Goal: Check status: Check status

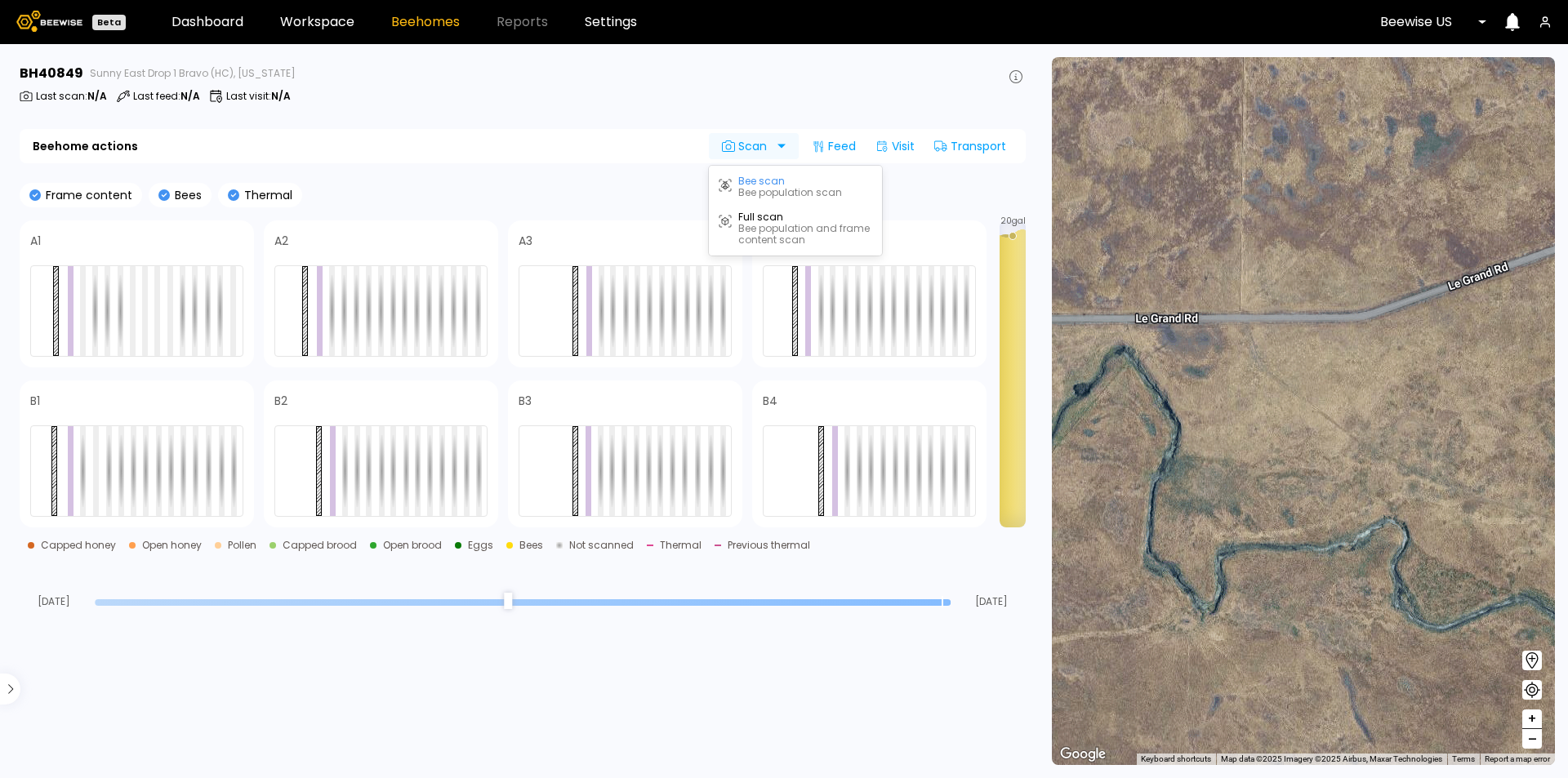
click at [740, 139] on span "Scan" at bounding box center [746, 145] width 50 height 13
drag, startPoint x: 591, startPoint y: 150, endPoint x: 584, endPoint y: 153, distance: 7.6
click at [588, 150] on div "Beehome actions 2 results available. Use Up and Down to choose options, press E…" at bounding box center [522, 146] width 1006 height 35
click at [168, 237] on span at bounding box center [151, 241] width 183 height 20
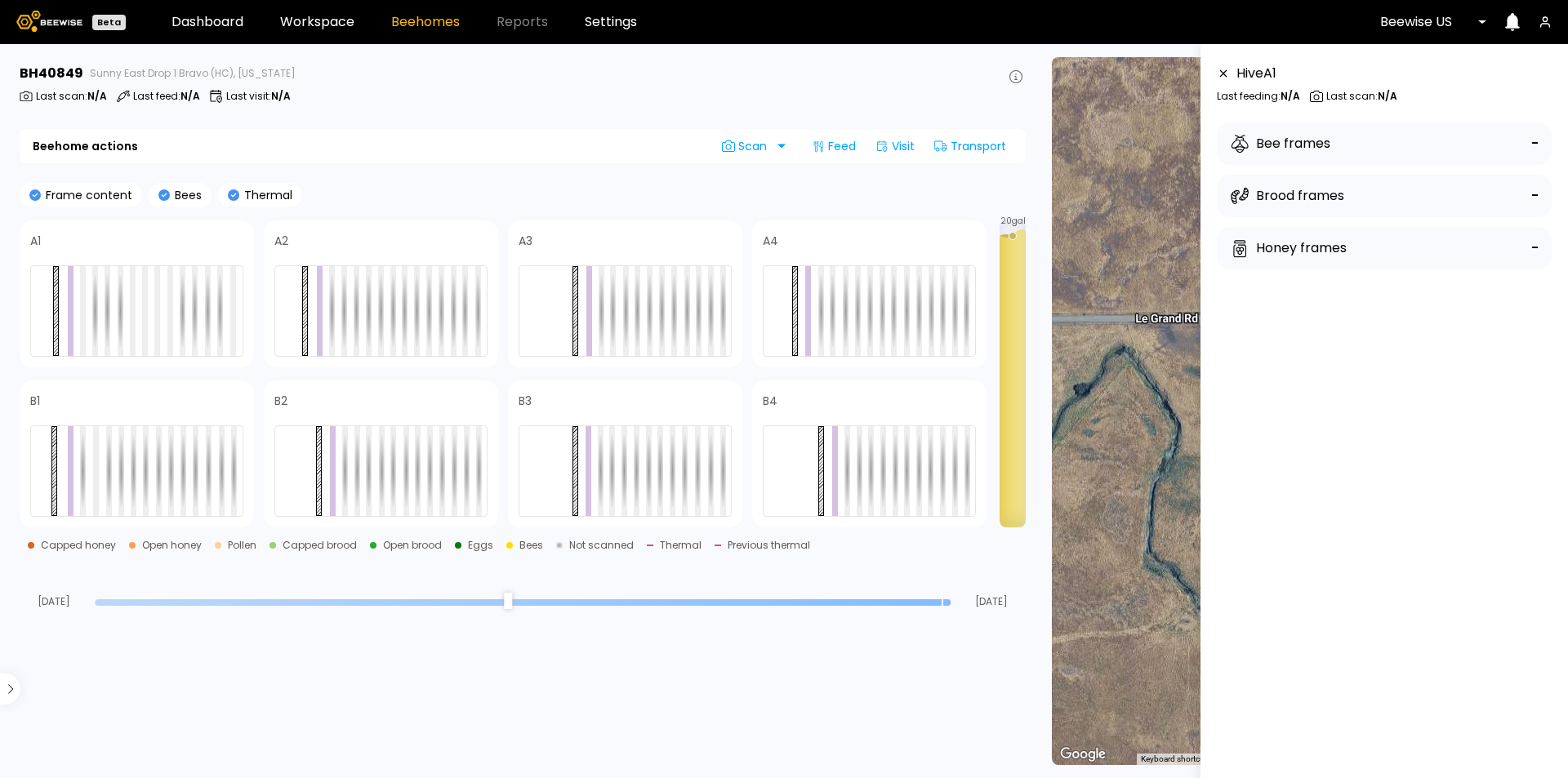
click at [1383, 144] on div "Bee frames -" at bounding box center [1384, 143] width 335 height 42
click at [889, 177] on section "BH 40849 Sunny East Drop 1 Bravo (HC), California Last scan : N/A Last feed : N…" at bounding box center [524, 412] width 1029 height 735
click at [1219, 78] on icon at bounding box center [1223, 74] width 13 height 12
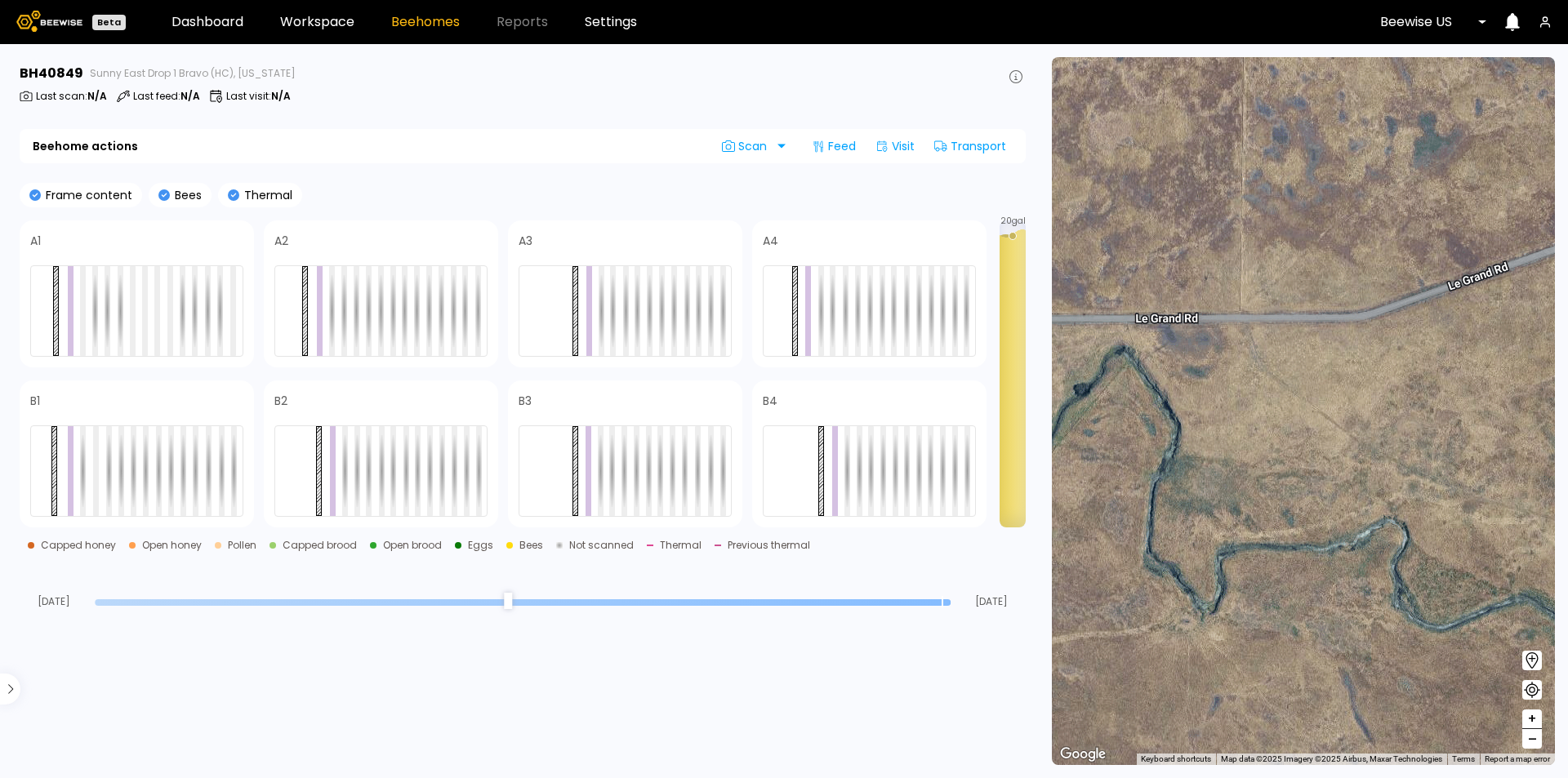
click at [911, 600] on input "range" at bounding box center [522, 602] width 856 height 7
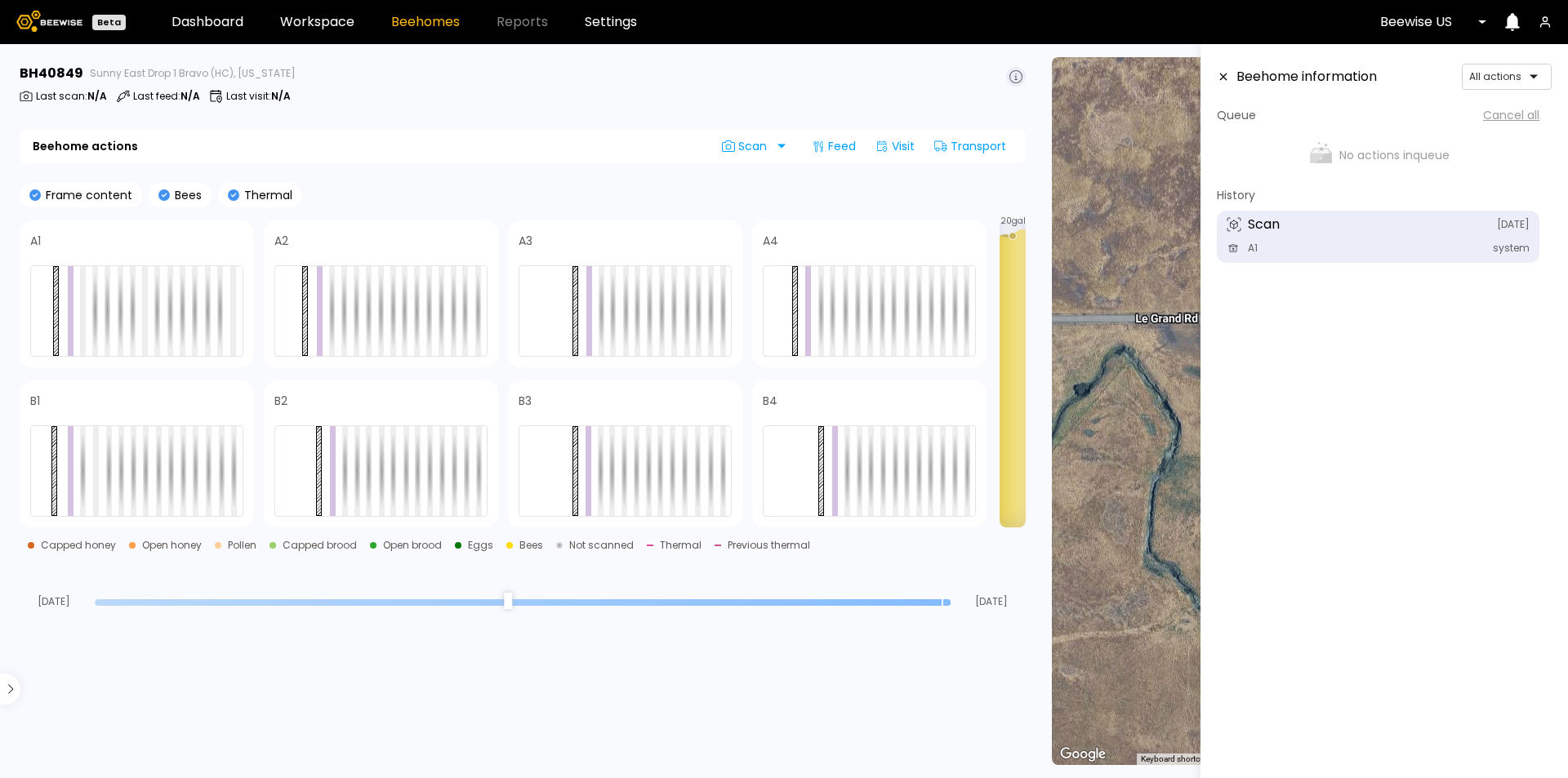
type input "*"
click at [940, 601] on input "range" at bounding box center [522, 602] width 856 height 7
drag, startPoint x: 1015, startPoint y: 235, endPoint x: 1010, endPoint y: 311, distance: 76.2
click at [1010, 311] on div "20 gal" at bounding box center [1013, 373] width 26 height 307
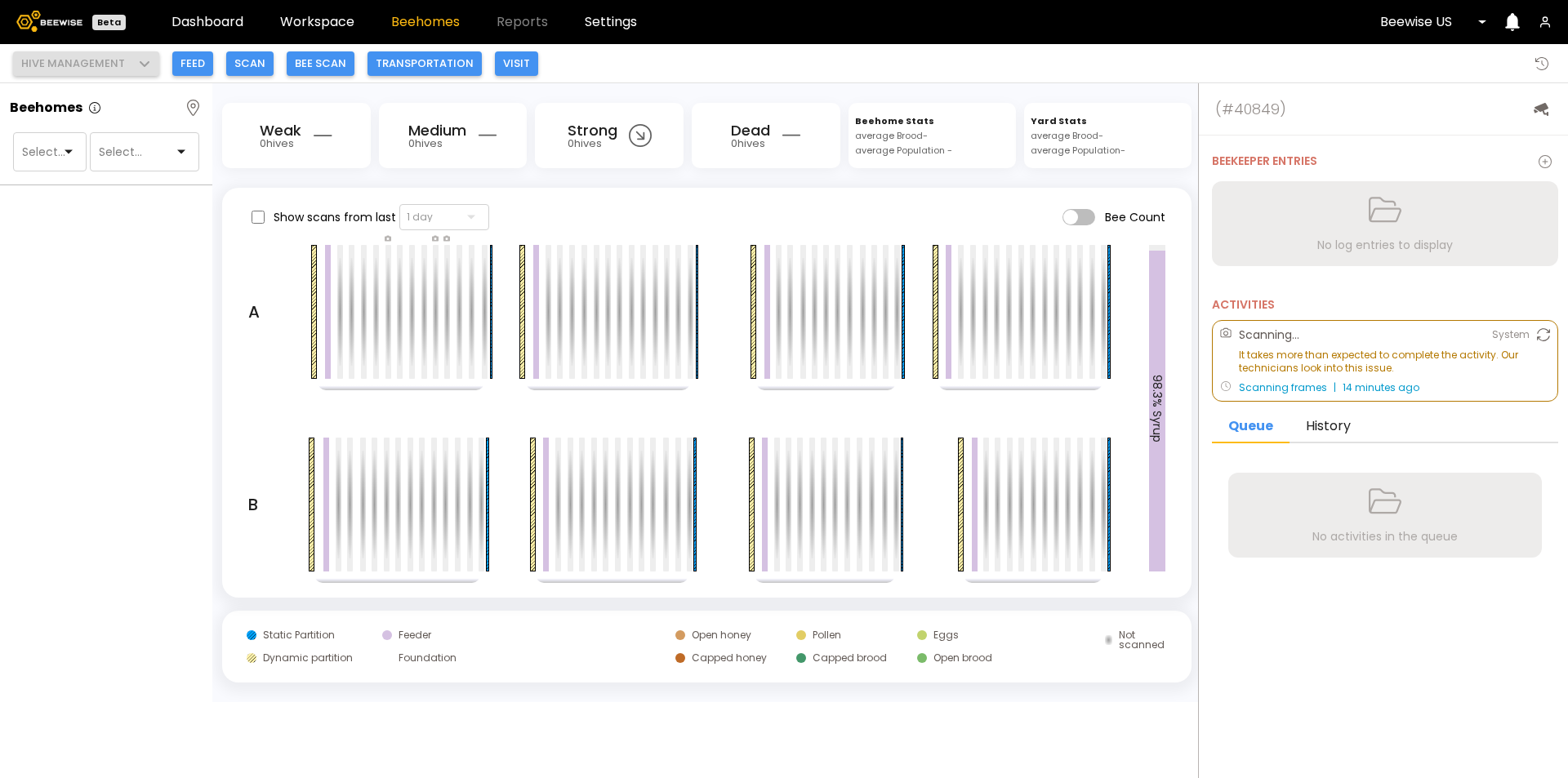
click at [1066, 220] on span at bounding box center [1078, 217] width 33 height 17
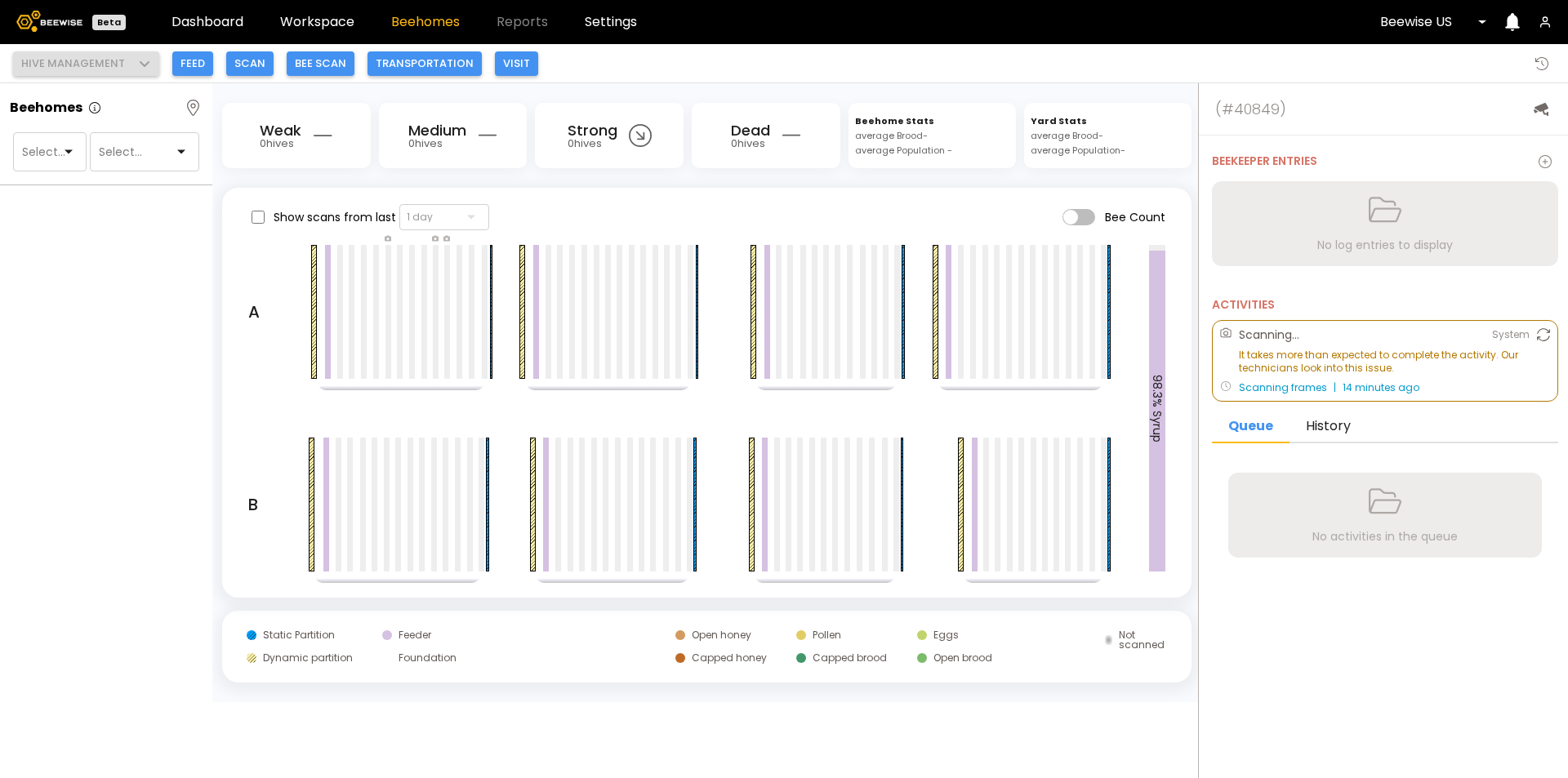
click at [1083, 219] on span at bounding box center [1078, 217] width 33 height 17
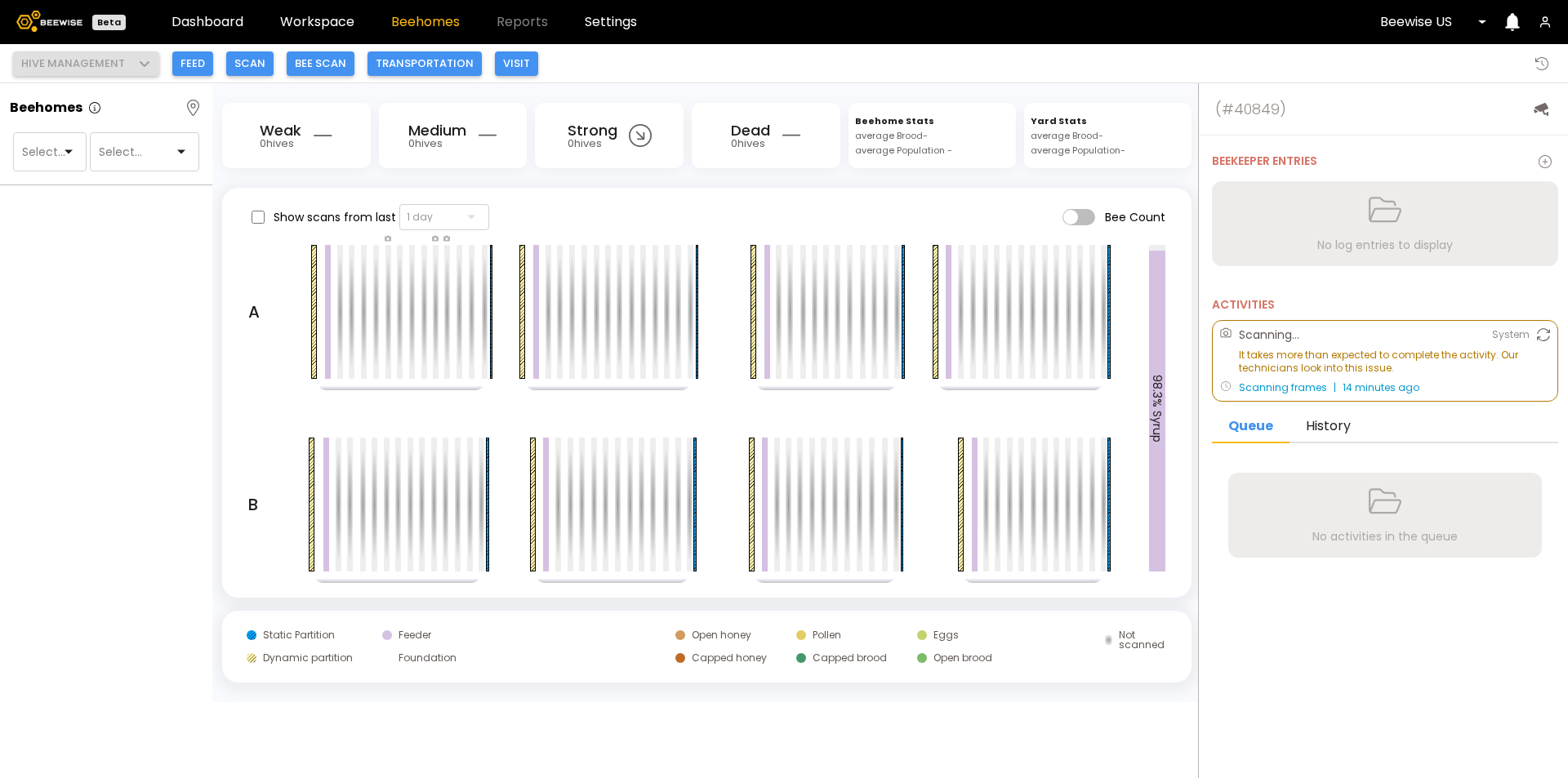
click at [1073, 223] on span at bounding box center [1078, 217] width 33 height 17
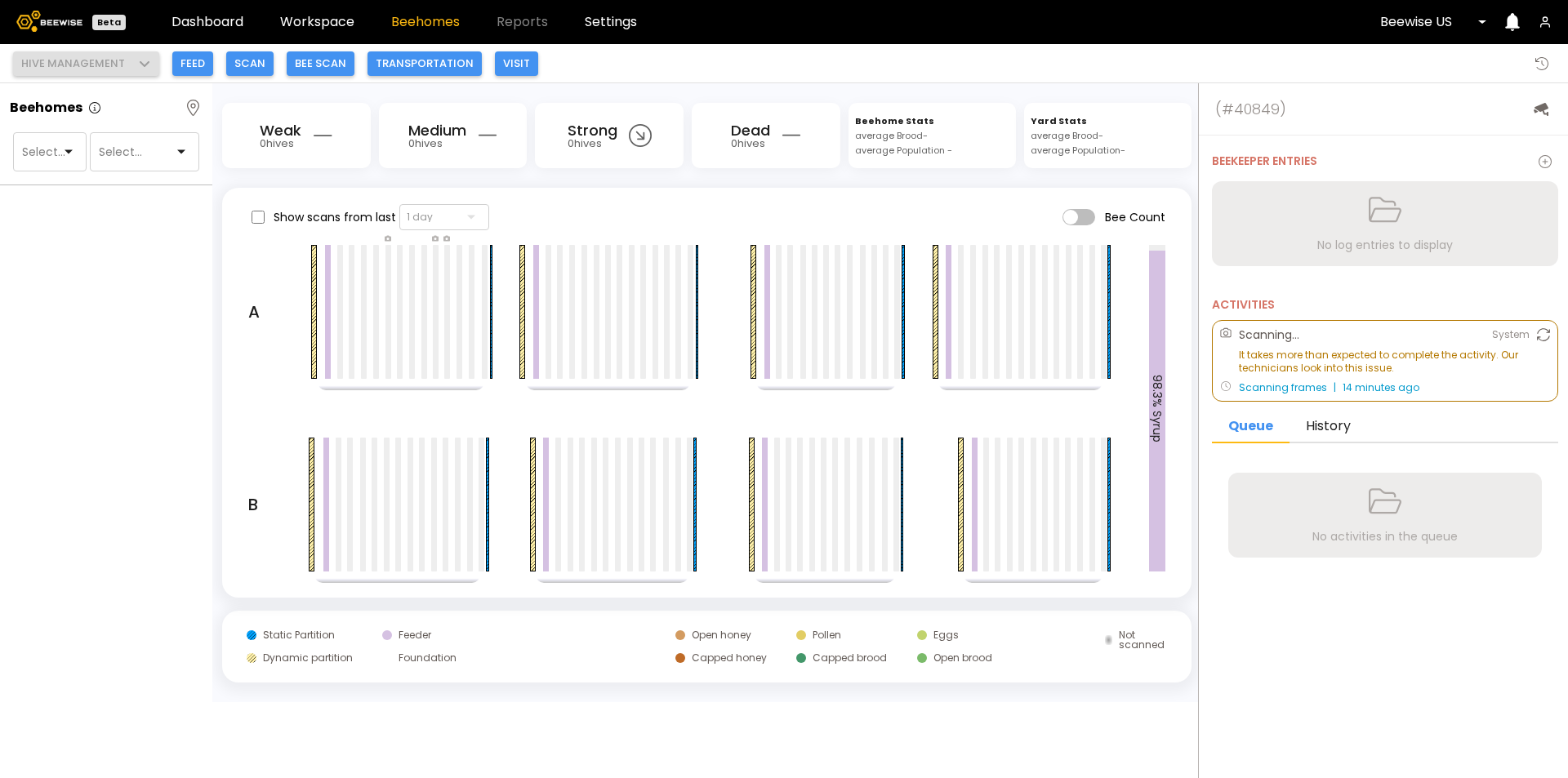
click at [1095, 217] on label "Bee Count" at bounding box center [1114, 217] width 103 height 17
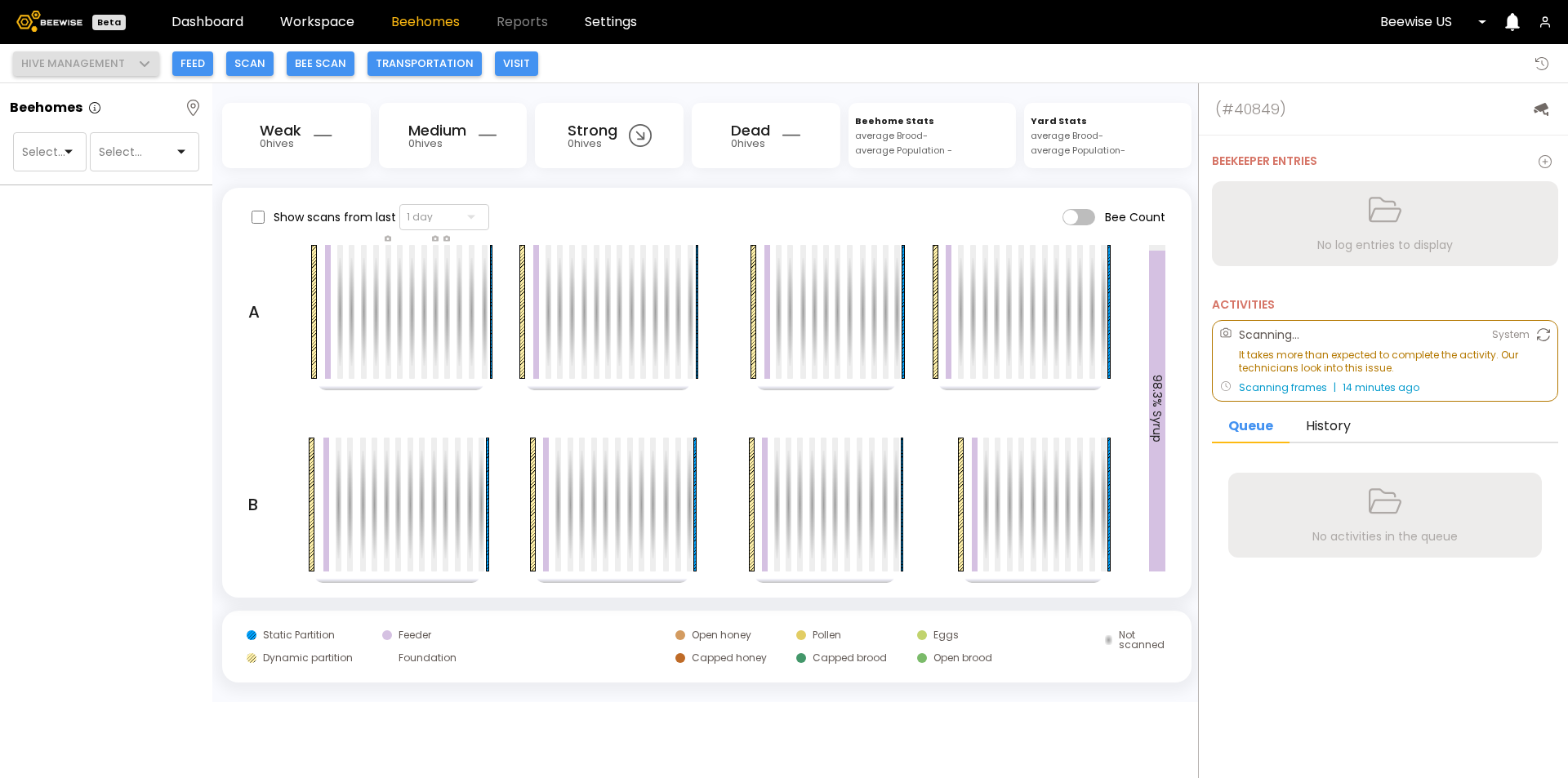
click at [1073, 217] on span at bounding box center [1078, 217] width 33 height 17
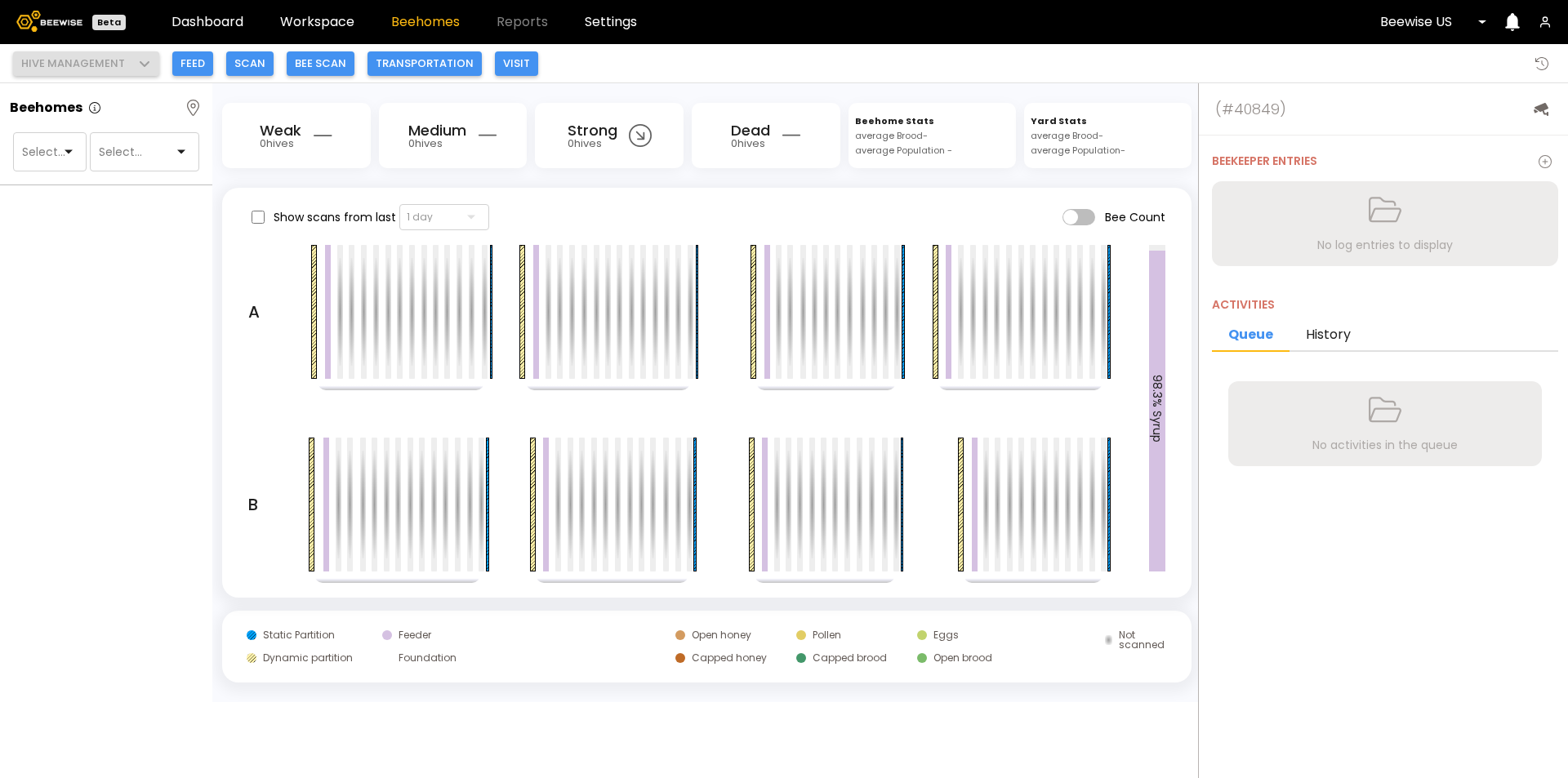
click at [1063, 210] on span at bounding box center [1078, 217] width 33 height 17
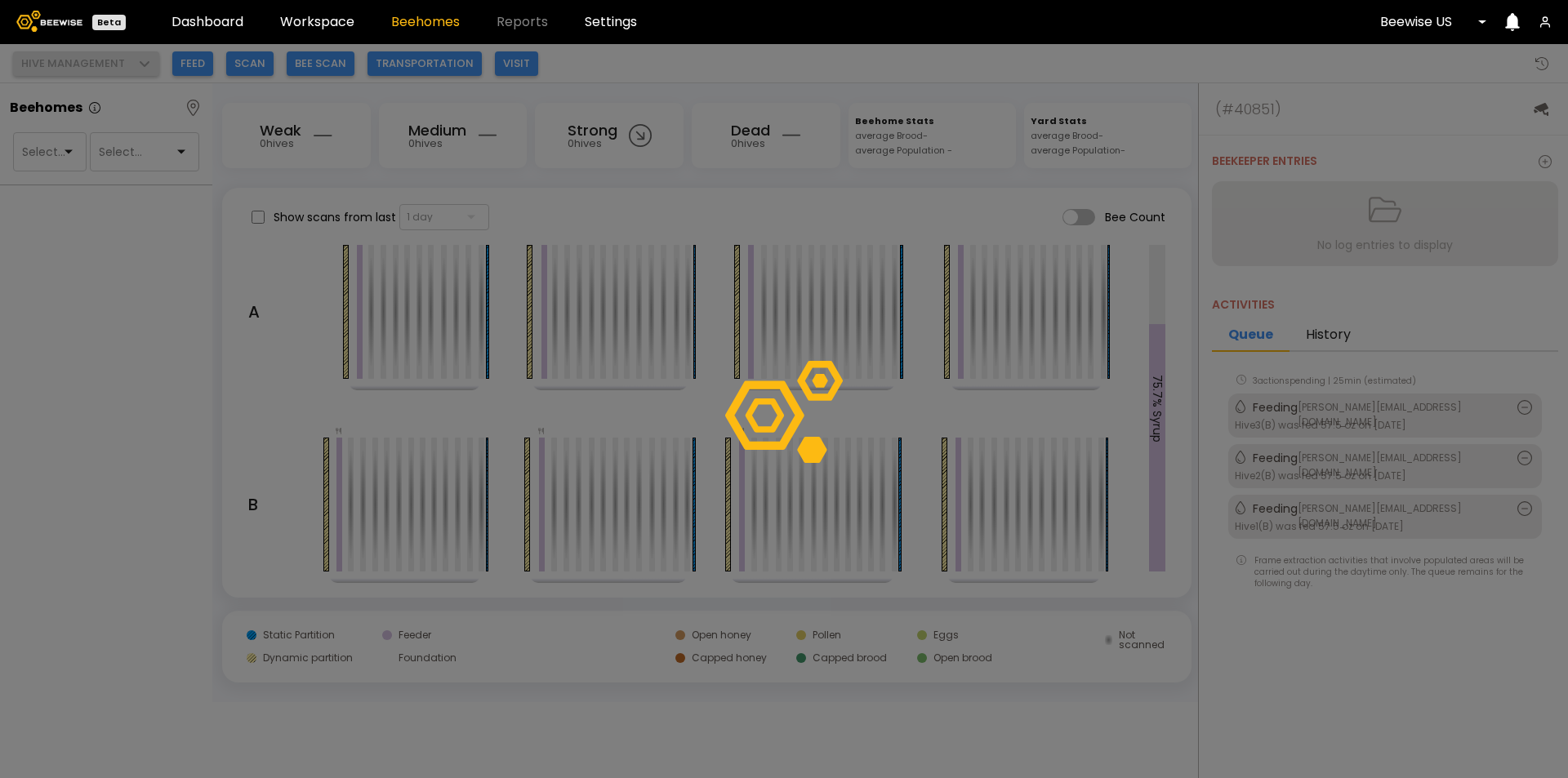
click at [1068, 215] on div at bounding box center [784, 412] width 1568 height 735
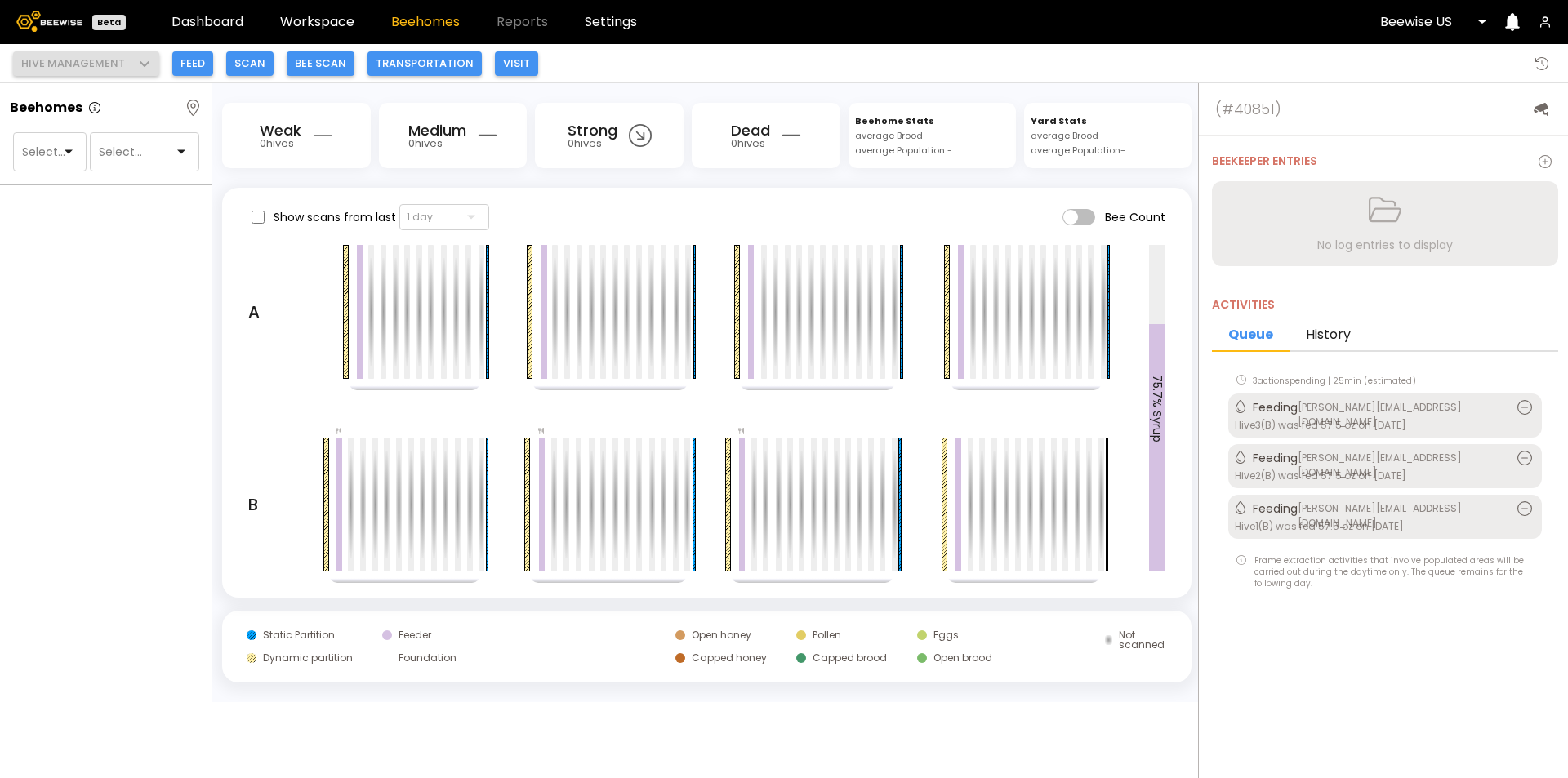
click at [1068, 215] on span at bounding box center [1078, 217] width 33 height 17
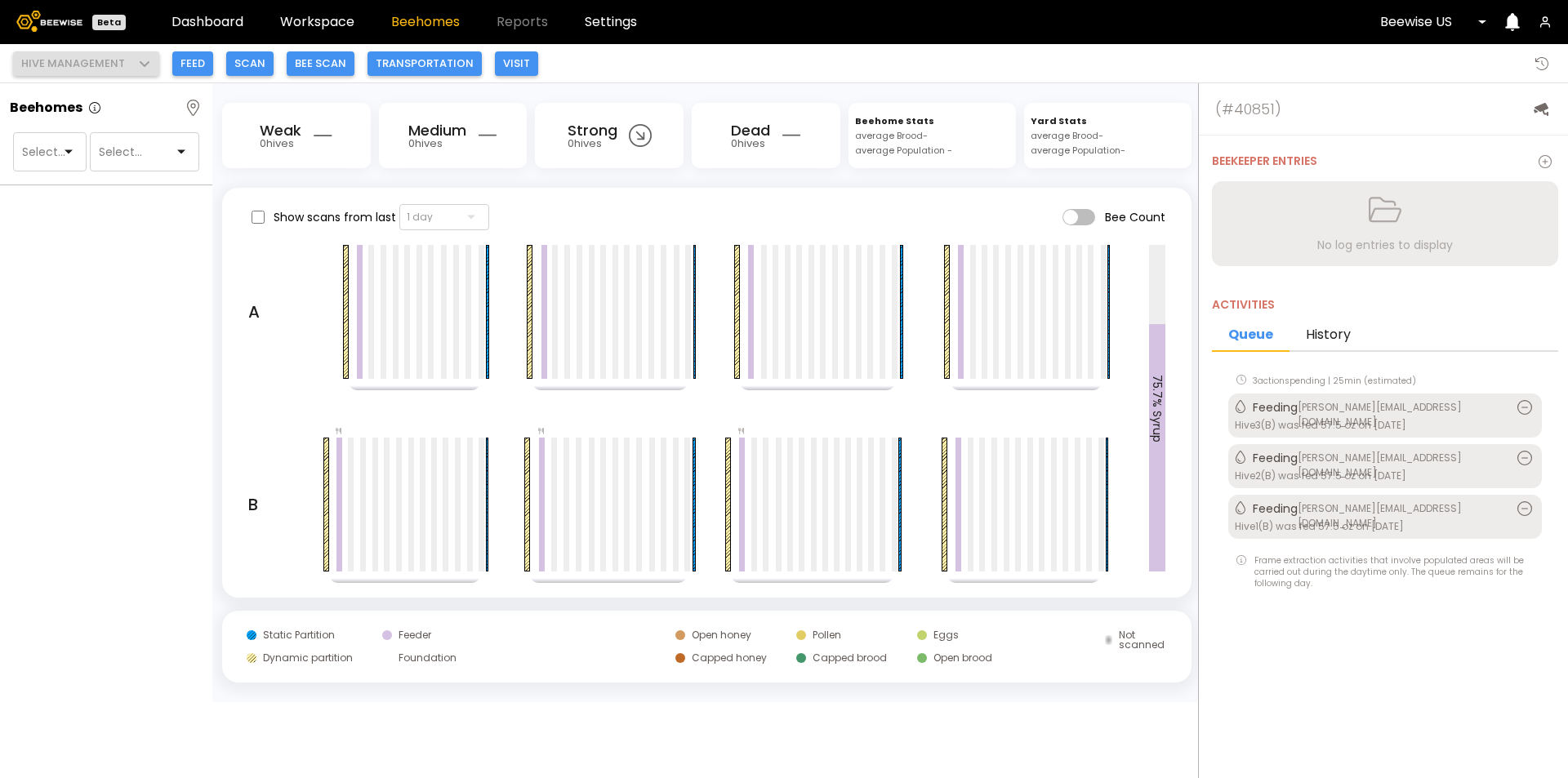
click at [1084, 214] on span at bounding box center [1078, 217] width 33 height 17
